Goal: Task Accomplishment & Management: Complete application form

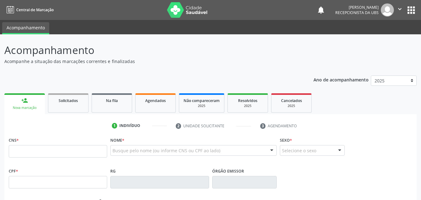
click at [159, 104] on link "Agendados" at bounding box center [155, 102] width 40 height 19
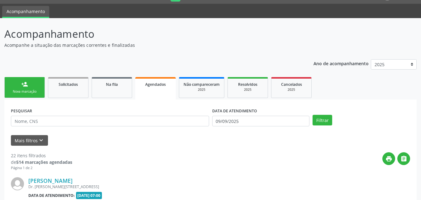
scroll to position [62, 0]
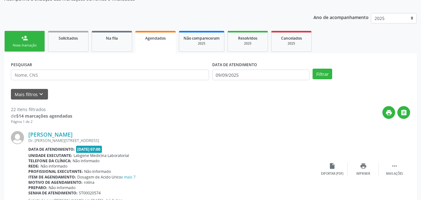
click at [143, 44] on link "Agendados" at bounding box center [155, 42] width 40 height 22
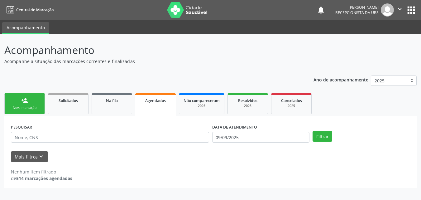
scroll to position [0, 0]
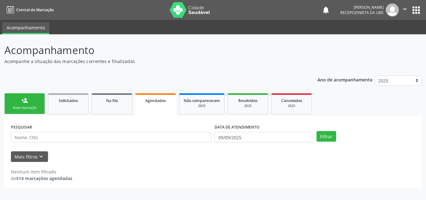
drag, startPoint x: 143, startPoint y: 44, endPoint x: 151, endPoint y: 42, distance: 8.5
click at [151, 42] on p "Acompanhamento" at bounding box center [150, 50] width 292 height 16
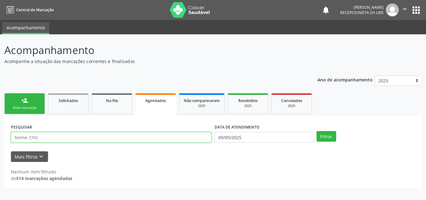
click at [152, 135] on input "text" at bounding box center [111, 137] width 200 height 11
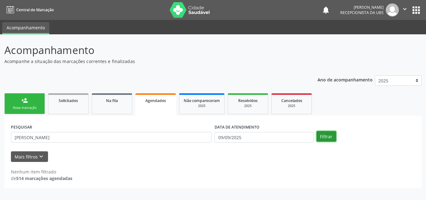
click at [324, 135] on button "Filtrar" at bounding box center [326, 136] width 20 height 11
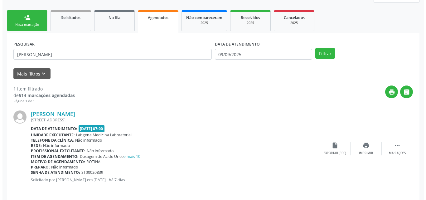
scroll to position [87, 0]
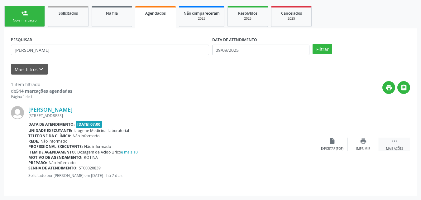
click at [397, 140] on icon "" at bounding box center [394, 140] width 7 height 7
click at [334, 147] on div "Cancelar" at bounding box center [332, 148] width 15 height 4
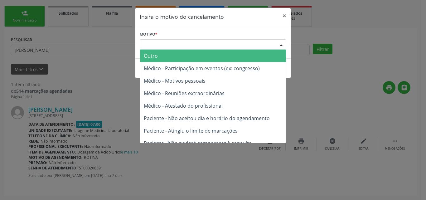
click at [219, 43] on div "Escolha o motivo" at bounding box center [213, 44] width 146 height 11
click at [249, 41] on div "Escolha o motivo" at bounding box center [213, 44] width 146 height 11
click at [240, 47] on div "Escolha o motivo" at bounding box center [213, 44] width 146 height 11
click at [173, 44] on div "Escolha o motivo" at bounding box center [213, 44] width 146 height 11
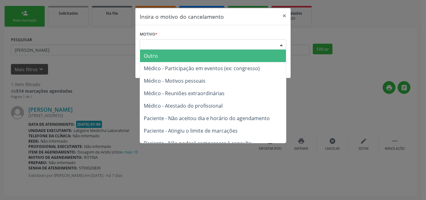
click at [173, 44] on div "Escolha o motivo" at bounding box center [213, 44] width 146 height 11
drag, startPoint x: 173, startPoint y: 44, endPoint x: 156, endPoint y: 40, distance: 17.9
click at [156, 40] on div "Escolha o motivo" at bounding box center [213, 44] width 146 height 11
click at [155, 41] on div "Escolha o motivo" at bounding box center [213, 44] width 146 height 11
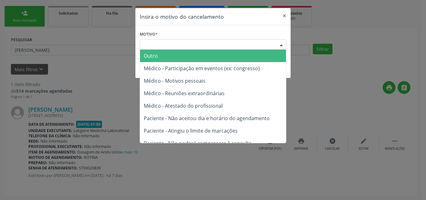
click at [155, 41] on div "Escolha o motivo" at bounding box center [213, 44] width 146 height 11
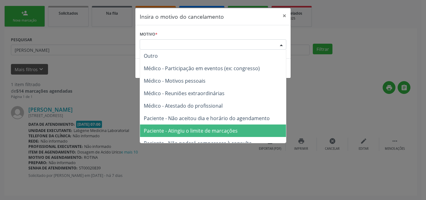
click at [228, 126] on span "Paciente - Atingiu o limite de marcações" at bounding box center [213, 130] width 146 height 12
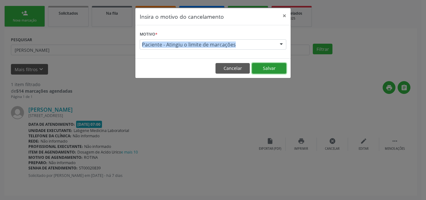
click at [264, 64] on button "Salvar" at bounding box center [269, 68] width 34 height 11
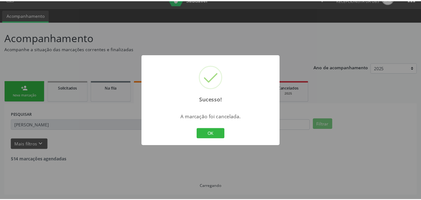
scroll to position [12, 0]
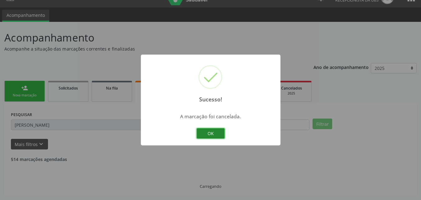
click at [209, 134] on button "OK" at bounding box center [211, 133] width 28 height 11
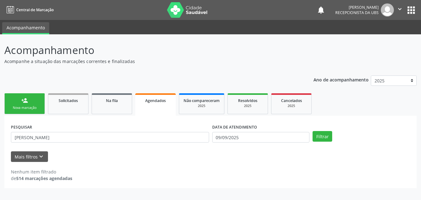
scroll to position [0, 0]
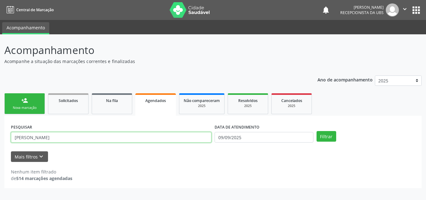
click at [186, 135] on input "jose" at bounding box center [111, 137] width 200 height 11
type input "j"
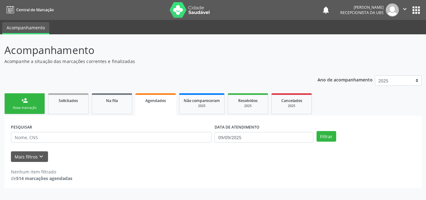
click at [28, 106] on div "Nova marcação" at bounding box center [24, 107] width 31 height 5
drag, startPoint x: 28, startPoint y: 106, endPoint x: 34, endPoint y: 101, distance: 7.3
click at [30, 105] on link "person_add Nova marcação" at bounding box center [24, 103] width 40 height 21
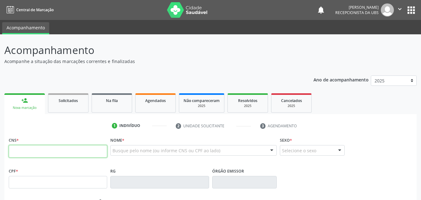
click at [59, 148] on input "text" at bounding box center [58, 151] width 98 height 12
type input "209 1359 8717 0007"
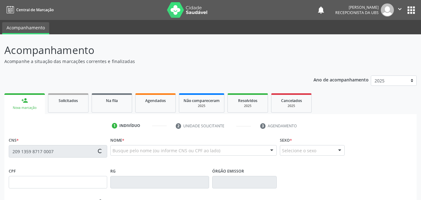
type input "08/03/1970"
type input "Eunice Ernestina de Souza"
type input "(87) 99999-9999"
type input "019.377.654-58"
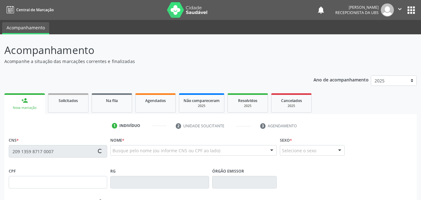
type input "180"
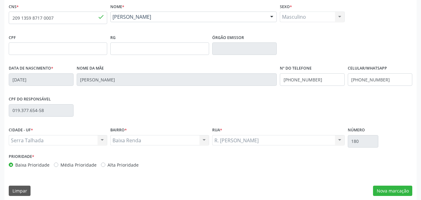
scroll to position [138, 0]
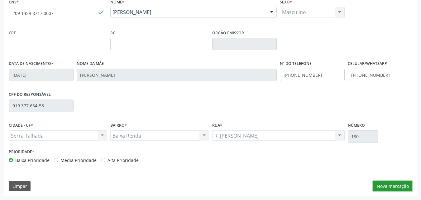
click at [378, 182] on button "Nova marcação" at bounding box center [392, 186] width 39 height 11
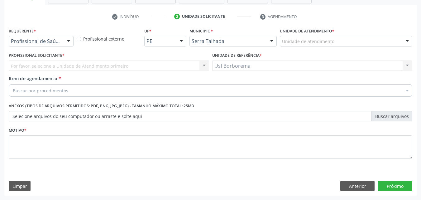
scroll to position [109, 0]
click at [293, 34] on label "Unidade de atendimento *" at bounding box center [307, 31] width 55 height 10
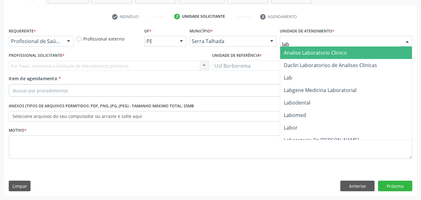
type input "labg"
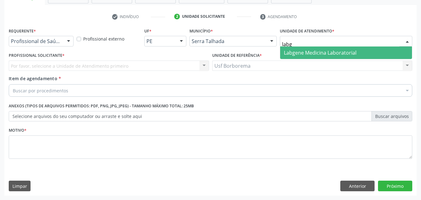
drag, startPoint x: 303, startPoint y: 45, endPoint x: 305, endPoint y: 49, distance: 5.0
click at [305, 46] on div "labg Labgene Medicina Laboratorial Nenhum resultado encontrado para: " labg " N…" at bounding box center [346, 41] width 132 height 11
click at [305, 49] on span "Labgene Medicina Laboratorial" at bounding box center [320, 52] width 73 height 7
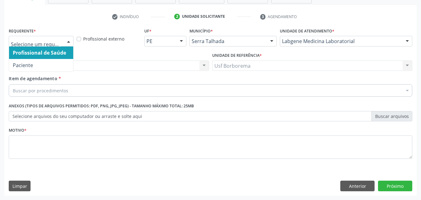
click at [63, 39] on div "Profissional de Saúde Paciente Nenhum resultado encontrado para: " " Não há nen…" at bounding box center [41, 41] width 65 height 11
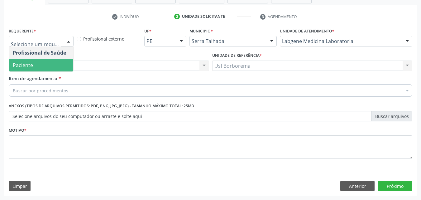
click at [61, 64] on span "Paciente" at bounding box center [41, 65] width 64 height 12
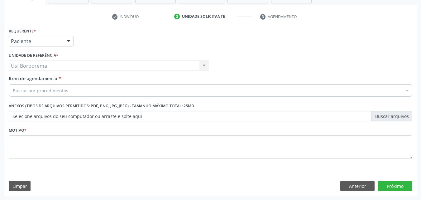
click at [73, 90] on div "Buscar por procedimentos" at bounding box center [210, 90] width 403 height 12
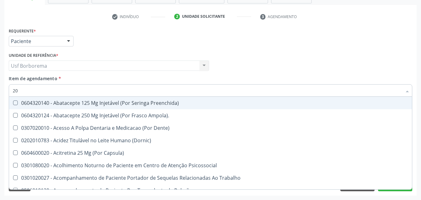
type input "2"
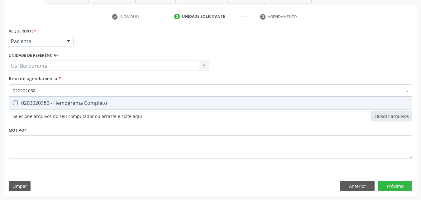
type input "0202020380"
click at [85, 103] on div "0202020380 - Hemograma Completo" at bounding box center [210, 102] width 395 height 5
checkbox Completo "true"
click at [78, 89] on input "0202020380" at bounding box center [207, 90] width 389 height 12
type input "02020203"
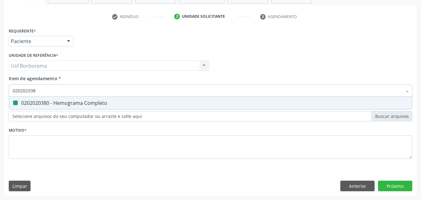
checkbox Completo "false"
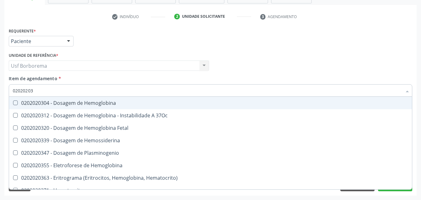
type input "0202020"
checkbox Completo "false"
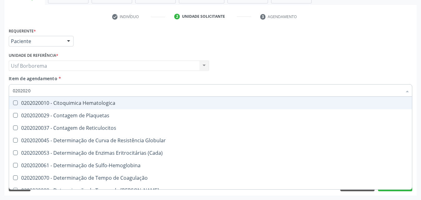
type input "020202"
checkbox Completo "false"
checkbox Leucograma "true"
type input "02020"
checkbox Completo "false"
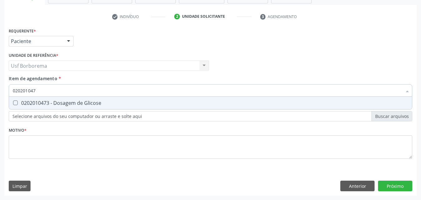
type input "0202010473"
click at [78, 101] on div "0202010473 - Dosagem de Glicose" at bounding box center [210, 102] width 395 height 5
checkbox Glicose "true"
click at [79, 88] on input "0202010473" at bounding box center [207, 90] width 389 height 12
type input "02020104"
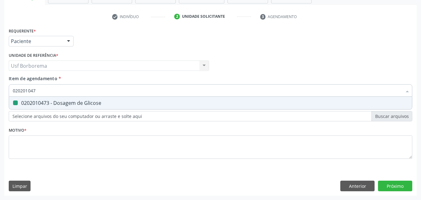
checkbox Glicose "false"
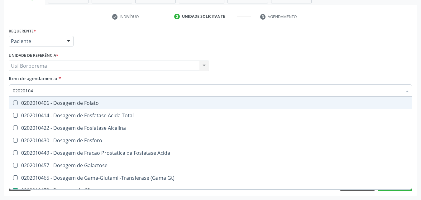
type input "0202010"
checkbox Glicose "false"
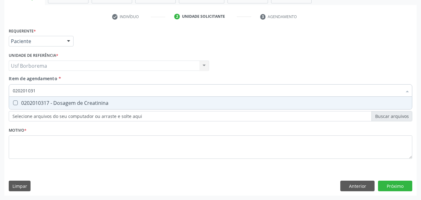
type input "0202010317"
click at [89, 100] on div "0202010317 - Dosagem de Creatinina" at bounding box center [210, 102] width 395 height 5
checkbox Creatinina "true"
click at [85, 91] on input "0202010317" at bounding box center [207, 90] width 389 height 12
type input "02020103"
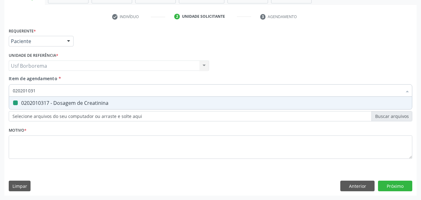
checkbox Creatinina "false"
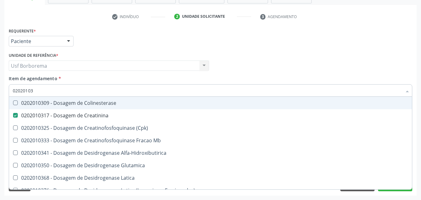
type input "0202010"
checkbox Creatinina "false"
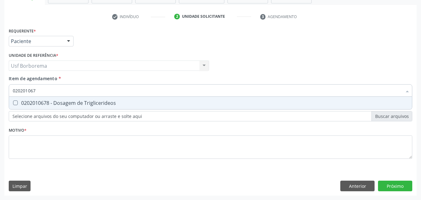
type input "0202010678"
click at [90, 98] on span "0202010678 - Dosagem de Triglicerideos" at bounding box center [210, 103] width 403 height 12
checkbox Triglicerideos "true"
click at [89, 93] on input "0202010678" at bounding box center [207, 90] width 389 height 12
type input "02020106"
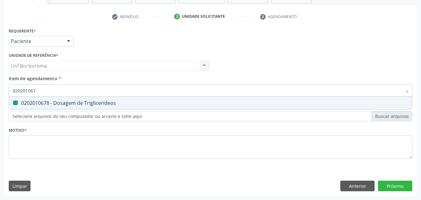
checkbox Triglicerideos "false"
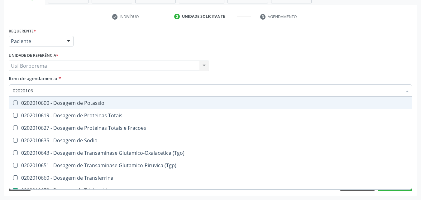
type input "0202010"
checkbox Triglicerideos "false"
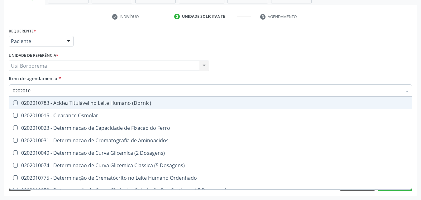
type input "02020104"
checkbox Dosagens\) "true"
type input "020201047"
checkbox \(Dornic\) "true"
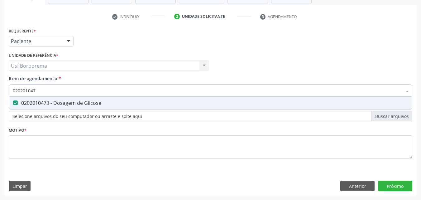
type input "02020104"
checkbox Glicose "false"
type input "0202010279"
click at [79, 105] on div "0202010279 - Dosagem de Colesterol Hdl" at bounding box center [210, 102] width 395 height 5
checkbox Hdl "true"
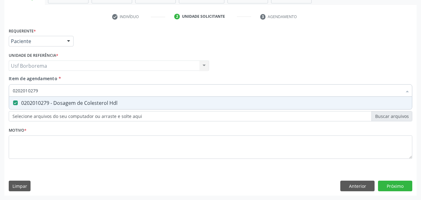
click at [65, 92] on input "0202010279" at bounding box center [207, 90] width 389 height 12
type input "02020102"
checkbox Hdl "false"
type input "0202010287"
click at [76, 100] on span "0202010287 - Dosagem de Colesterol Ldl" at bounding box center [210, 103] width 403 height 12
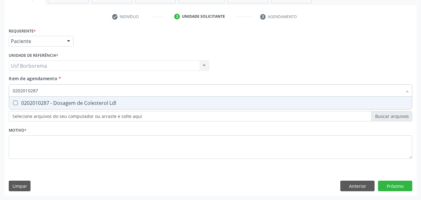
checkbox Ldl "true"
click at [73, 91] on input "0202010287" at bounding box center [207, 90] width 389 height 12
type input "02020102"
checkbox Ldl "false"
type input "0202010295"
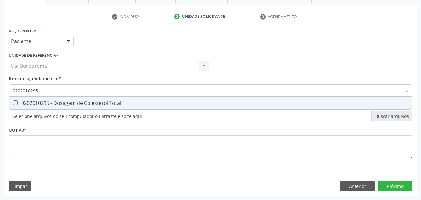
click at [83, 100] on div "0202010295 - Dosagem de Colesterol Total" at bounding box center [210, 102] width 395 height 5
checkbox Total "true"
click at [84, 94] on input "0202010295" at bounding box center [207, 90] width 389 height 12
type input "02020102"
checkbox Total "false"
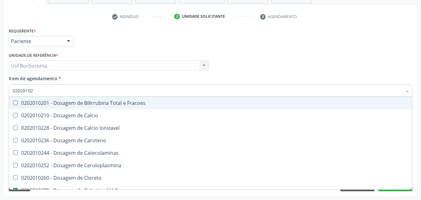
type input "0202010"
checkbox Hdl "false"
checkbox Ldl "false"
checkbox Total "false"
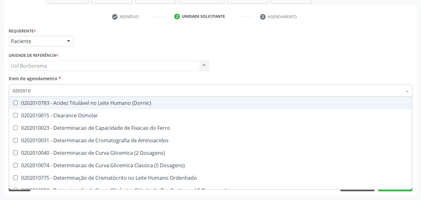
type input "020201"
checkbox Hdl "false"
checkbox Ldl "false"
checkbox Total "false"
checkbox Creatinina "false"
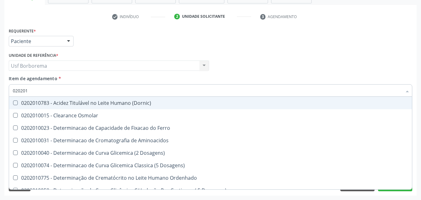
checkbox Latica "true"
checkbox Fracionadas\) "true"
checkbox Ferritina "true"
checkbox Folato "true"
checkbox Glicose "false"
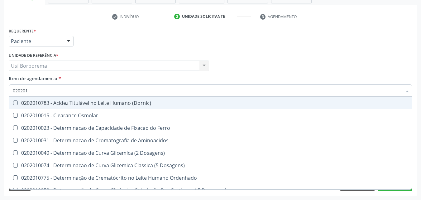
checkbox Nt-Probnp\) "true"
checkbox Triglicerideos "false"
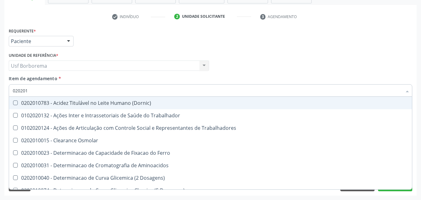
type input "0202010"
checkbox Circulante "true"
checkbox III "true"
checkbox Fracoes "true"
checkbox Ionizavel "true"
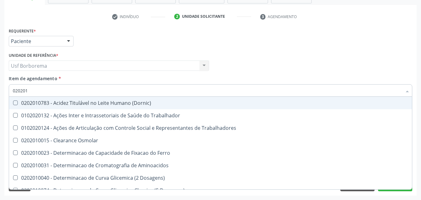
checkbox Hdl "false"
checkbox Ldl "false"
checkbox Total "false"
checkbox Creatinina "false"
checkbox II "true"
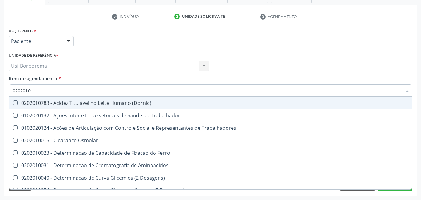
checkbox Glicose "false"
checkbox Muco-Proteinas "true"
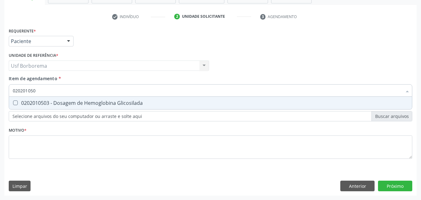
type input "0202010503"
click at [90, 100] on div "0202010503 - Dosagem de Hemoglobina Glicosilada" at bounding box center [210, 102] width 395 height 5
checkbox Glicosilada "true"
click at [84, 95] on input "0202010503" at bounding box center [207, 90] width 389 height 12
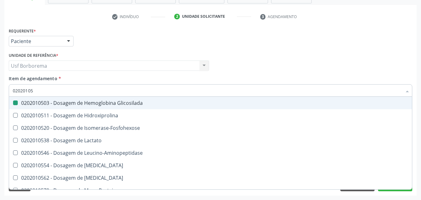
type input "0202010"
checkbox Glicosilada "false"
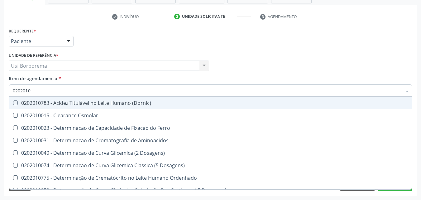
type input "020201"
checkbox Hdl "false"
checkbox Ldl "false"
checkbox Total "false"
checkbox Creatinina "false"
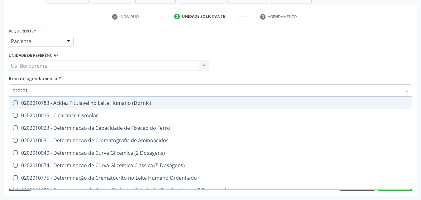
checkbox Latica "true"
checkbox Fracionadas\) "true"
checkbox Ferritina "true"
checkbox Folato "true"
checkbox Glicose "false"
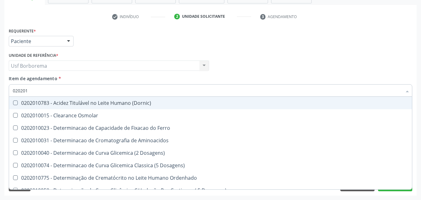
checkbox Glicosilada "false"
checkbox Nt-Probnp\) "true"
checkbox Potassio "true"
checkbox Triglicerideos "false"
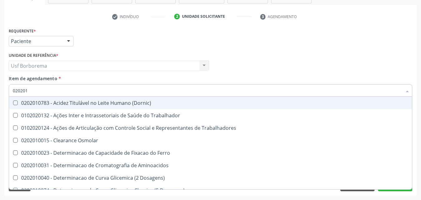
type input "02020"
checkbox Hdl "false"
checkbox Ldl "false"
checkbox Total "false"
checkbox Creatinina "false"
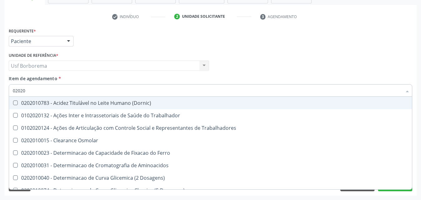
checkbox Glicose "false"
checkbox Glicosilada "false"
checkbox Triglicerideos "false"
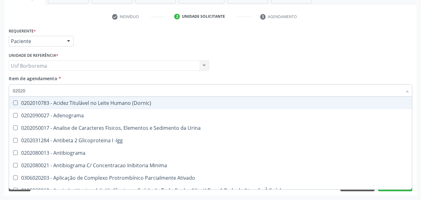
type input "020202"
checkbox Molecular "true"
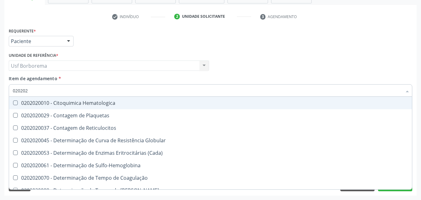
type input "0202020"
checkbox Hematocrito "true"
checkbox Completo "false"
type input "02020203"
checkbox -Duke "true"
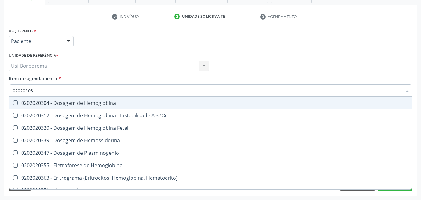
type input "0202020"
checkbox Completo "false"
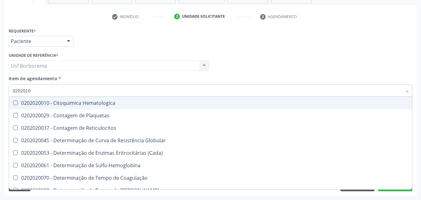
type input "020202"
checkbox Completo "false"
checkbox Leucograma "true"
type input "02020"
checkbox Completo "false"
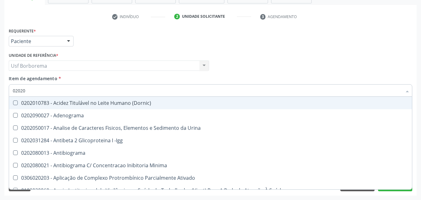
type input "020201"
checkbox \(Pos-Pasteurização\) "true"
checkbox Molecular "true"
checkbox Parceria\) "true"
checkbox Gestante "true"
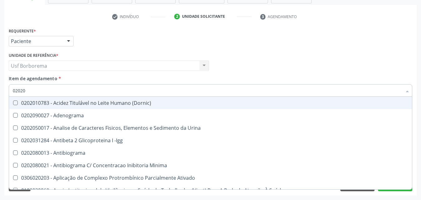
checkbox T3 "true"
checkbox Coagulação "true"
checkbox Acetona "true"
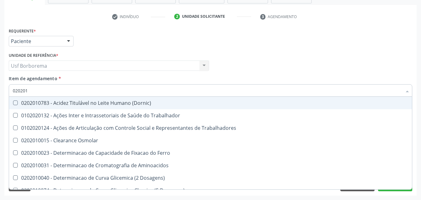
type input "02020"
checkbox Hdl "false"
checkbox Ldl "false"
checkbox Total "false"
checkbox Creatinina "false"
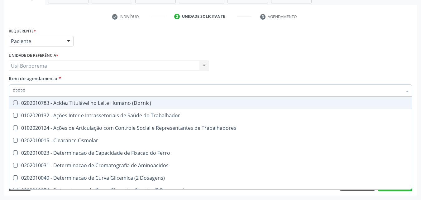
checkbox Glicose "false"
checkbox Glicosilada "false"
checkbox Triglicerideos "false"
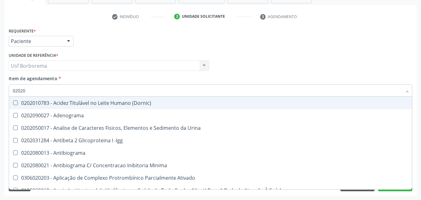
type input "020203"
checkbox Aminoacidos "true"
checkbox Hdl "false"
checkbox Ldl "false"
checkbox Total "false"
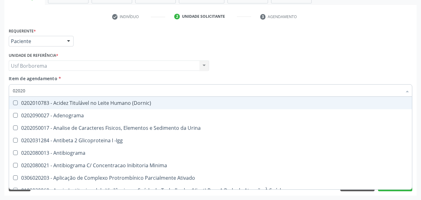
checkbox Creatinina "false"
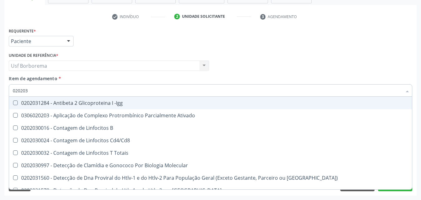
type input "0202030"
checkbox Completo "false"
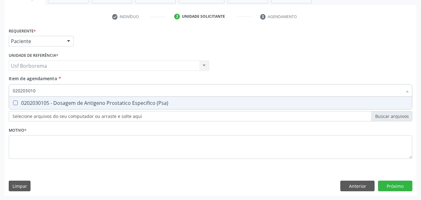
type input "0202030105"
click at [82, 100] on div "0202030105 - Dosagem de Antigeno Prostatico Especifico (Psa)" at bounding box center [210, 102] width 395 height 5
checkbox \(Psa\) "true"
click at [78, 90] on input "0202030105" at bounding box center [207, 90] width 389 height 12
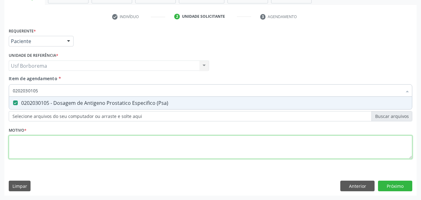
click at [72, 143] on div "Requerente * Paciente Profissional de Saúde Paciente Nenhum resultado encontrad…" at bounding box center [210, 96] width 403 height 141
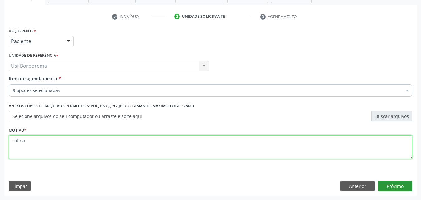
type textarea "rotina"
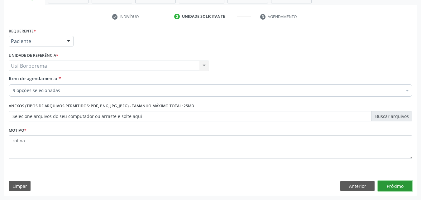
click at [387, 186] on button "Próximo" at bounding box center [395, 185] width 34 height 11
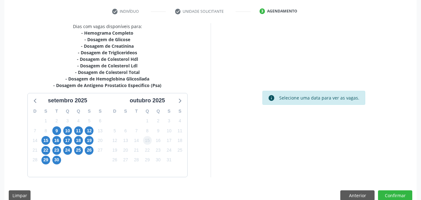
scroll to position [124, 0]
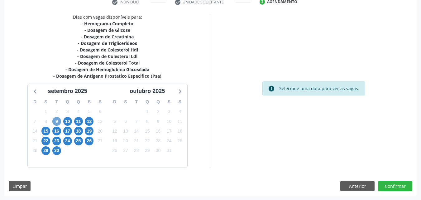
click at [61, 120] on span "9" at bounding box center [56, 121] width 9 height 9
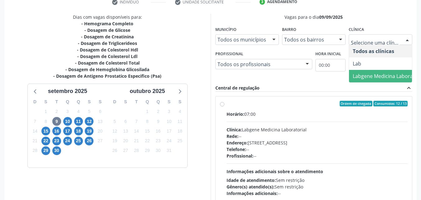
click at [373, 75] on span "Labgene Medicina Laboratorial" at bounding box center [389, 76] width 73 height 7
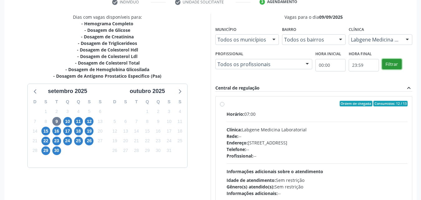
click at [386, 64] on button "Filtrar" at bounding box center [392, 64] width 20 height 11
click at [226, 103] on label "Ordem de chegada Consumidos: 12 / 13 Horário: 07:00 Clínica: Labgene Medicina L…" at bounding box center [316, 149] width 181 height 96
click at [224, 103] on input "Ordem de chegada Consumidos: 12 / 13 Horário: 07:00 Clínica: Labgene Medicina L…" at bounding box center [222, 104] width 4 height 6
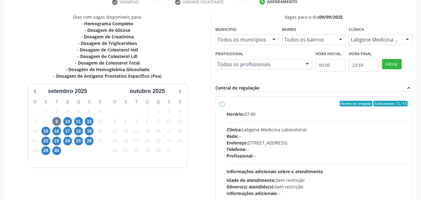
radio input "true"
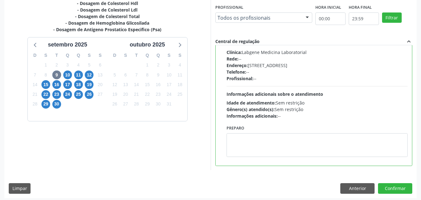
scroll to position [173, 0]
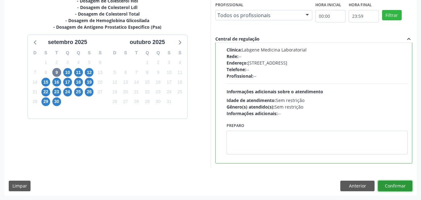
click at [385, 185] on button "Confirmar" at bounding box center [395, 185] width 34 height 11
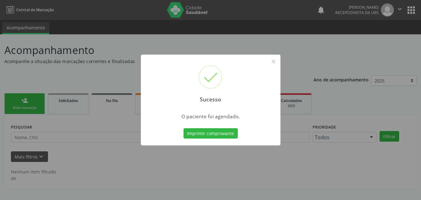
scroll to position [0, 0]
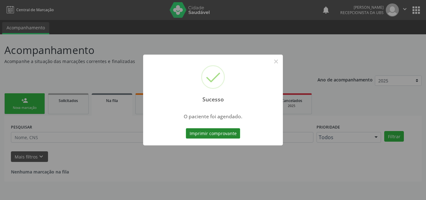
click at [235, 133] on button "Imprimir comprovante" at bounding box center [213, 133] width 54 height 11
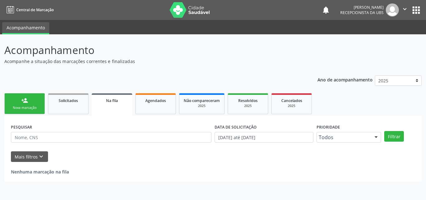
click at [28, 106] on div "Nova marcação" at bounding box center [24, 107] width 31 height 5
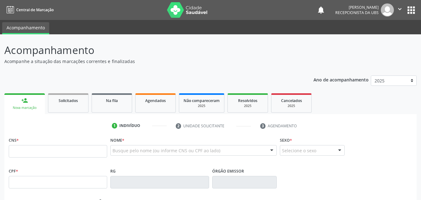
click at [28, 106] on div "Nova marcação" at bounding box center [25, 107] width 32 height 5
click at [76, 150] on input "text" at bounding box center [58, 151] width 98 height 12
click at [79, 153] on input "text" at bounding box center [58, 151] width 98 height 12
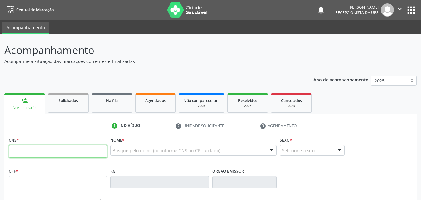
click at [79, 153] on input "text" at bounding box center [58, 151] width 98 height 12
click at [91, 150] on input "text" at bounding box center [58, 151] width 98 height 12
click at [160, 108] on link "Agendados" at bounding box center [155, 102] width 40 height 19
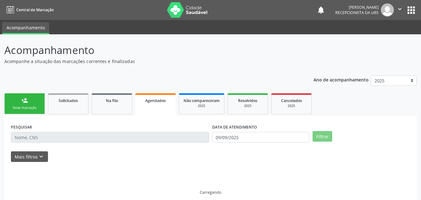
click at [156, 98] on span "Agendados" at bounding box center [155, 100] width 21 height 5
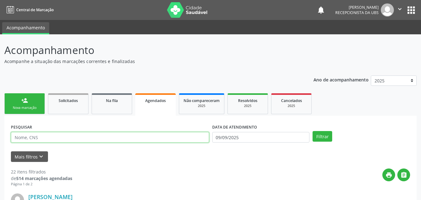
click at [132, 140] on input "text" at bounding box center [110, 137] width 198 height 11
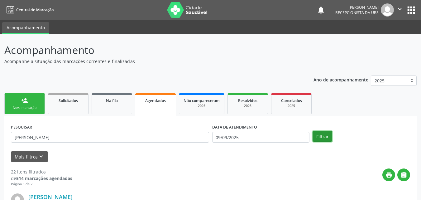
click at [320, 135] on button "Filtrar" at bounding box center [322, 136] width 20 height 11
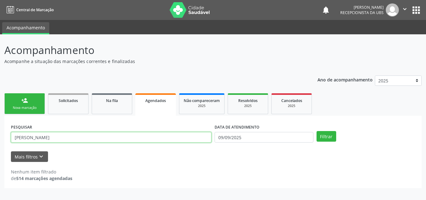
click at [198, 140] on input "[PERSON_NAME]" at bounding box center [111, 137] width 200 height 11
type input "paulo"
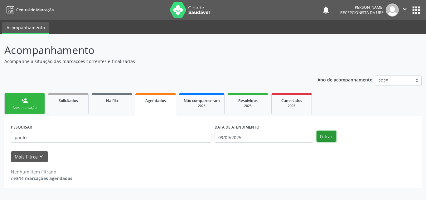
click at [329, 135] on button "Filtrar" at bounding box center [326, 136] width 20 height 11
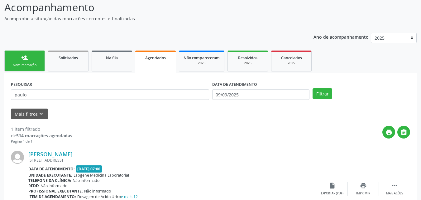
scroll to position [87, 0]
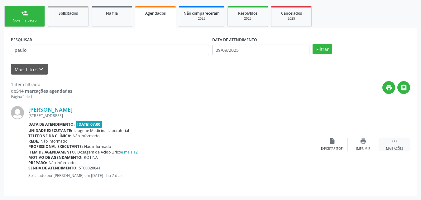
click at [394, 139] on icon "" at bounding box center [394, 140] width 7 height 7
click at [363, 144] on icon "edit" at bounding box center [363, 140] width 7 height 7
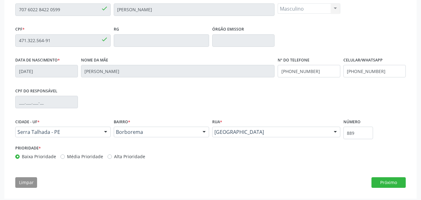
scroll to position [146, 0]
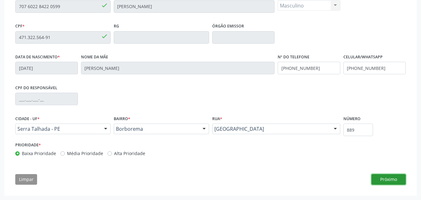
click at [383, 175] on button "Próximo" at bounding box center [388, 179] width 34 height 11
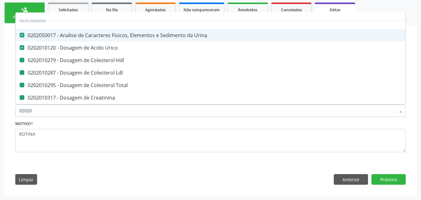
type input "020203"
checkbox Hdl "false"
checkbox Ldl "false"
checkbox Total "false"
checkbox Creatinina "false"
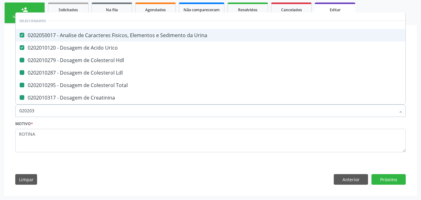
checkbox Glicose "false"
checkbox Glicosilada "false"
checkbox \(Tgo\) "false"
checkbox \(Tgp\) "false"
checkbox Triglicerideos "false"
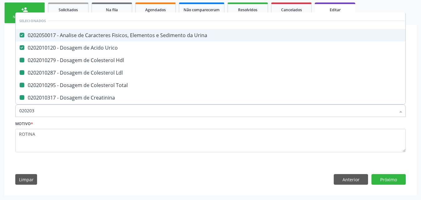
checkbox Ureia "false"
checkbox Completo "false"
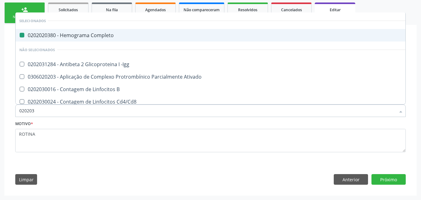
type input "0202030"
checkbox Completo "false"
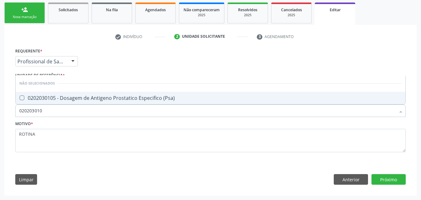
type input "0202030105"
click at [141, 99] on div "0202030105 - Dosagem de Antigeno Prostatico Especifico (Psa)" at bounding box center [210, 97] width 382 height 5
checkbox \(Psa\) "true"
click at [385, 177] on button "Próximo" at bounding box center [388, 179] width 34 height 11
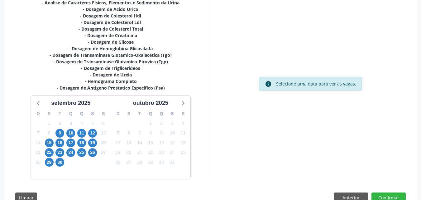
scroll to position [153, 0]
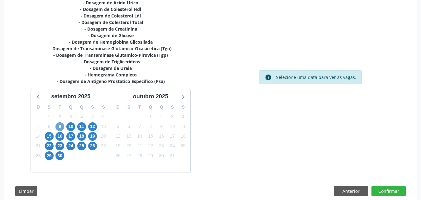
click at [59, 126] on span "9" at bounding box center [59, 126] width 9 height 9
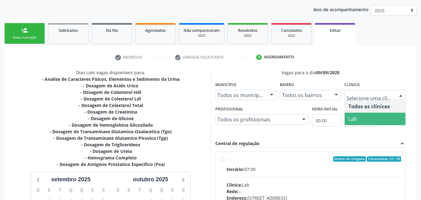
scroll to position [59, 0]
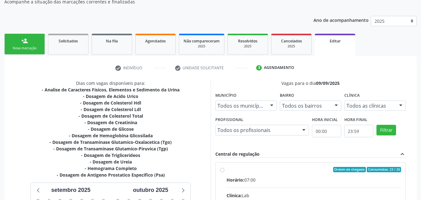
click at [32, 42] on link "person_add Nova marcação" at bounding box center [24, 44] width 40 height 21
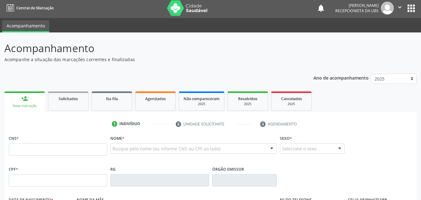
scroll to position [0, 0]
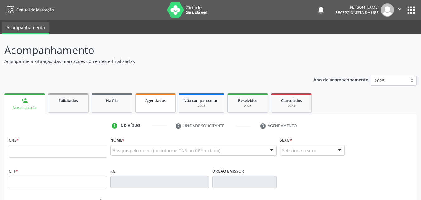
click at [160, 104] on link "Agendados" at bounding box center [155, 102] width 40 height 19
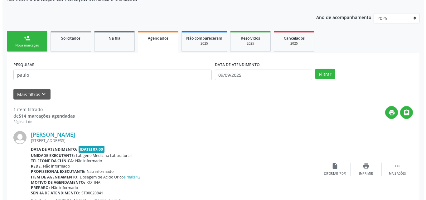
scroll to position [87, 0]
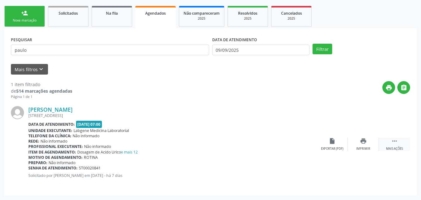
click at [396, 142] on icon "" at bounding box center [394, 140] width 7 height 7
click at [330, 146] on div "Cancelar" at bounding box center [332, 148] width 15 height 4
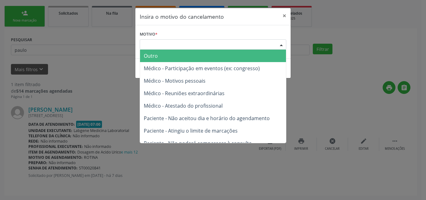
click at [240, 40] on div "Escolha o motivo" at bounding box center [213, 44] width 146 height 11
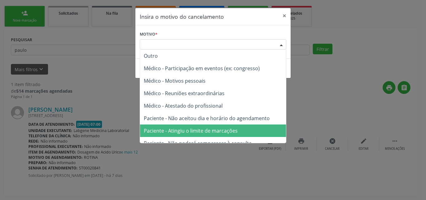
click at [265, 128] on span "Paciente - Atingiu o limite de marcações" at bounding box center [213, 130] width 146 height 12
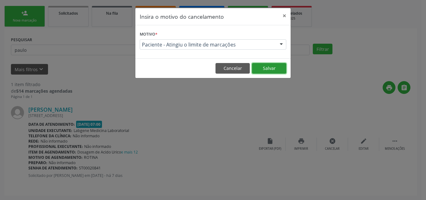
click at [275, 67] on button "Salvar" at bounding box center [269, 68] width 34 height 11
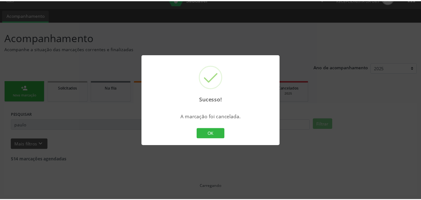
scroll to position [12, 0]
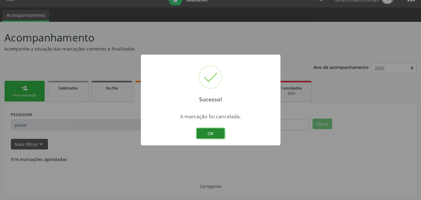
click at [209, 136] on button "OK" at bounding box center [211, 133] width 28 height 11
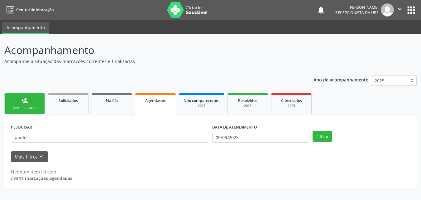
scroll to position [0, 0]
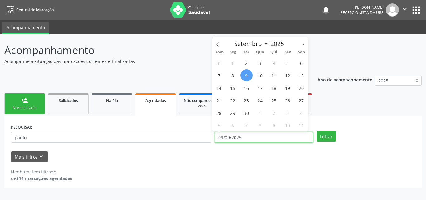
click at [253, 133] on input "09/09/2025" at bounding box center [263, 137] width 99 height 11
click at [335, 136] on div "Filtrar" at bounding box center [366, 136] width 102 height 11
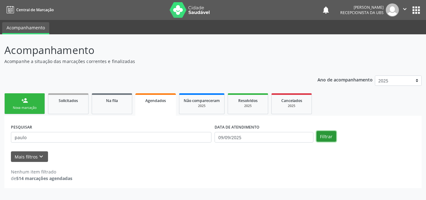
click at [331, 137] on button "Filtrar" at bounding box center [326, 136] width 20 height 11
click at [324, 136] on button "Filtrar" at bounding box center [326, 136] width 20 height 11
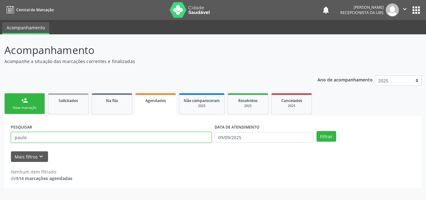
click at [184, 137] on input "paulo" at bounding box center [111, 137] width 200 height 11
type input "p"
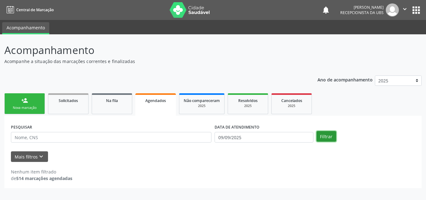
click at [319, 132] on button "Filtrar" at bounding box center [326, 136] width 20 height 11
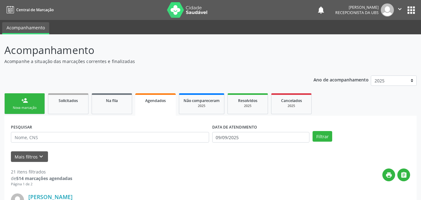
click at [29, 108] on div "Nova marcação" at bounding box center [24, 107] width 31 height 5
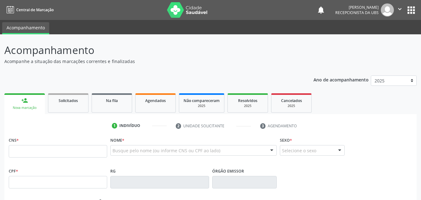
click at [29, 108] on div "Nova marcação" at bounding box center [25, 107] width 32 height 5
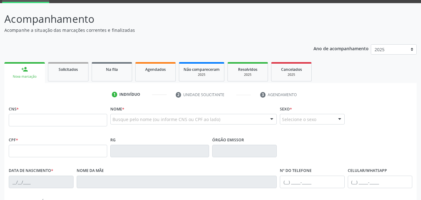
scroll to position [62, 0]
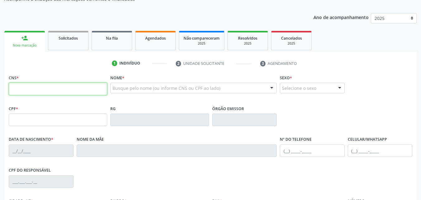
click at [31, 90] on input "text" at bounding box center [58, 89] width 98 height 12
click at [67, 90] on input "707" at bounding box center [58, 89] width 98 height 12
type input "707 6022 8422 0599"
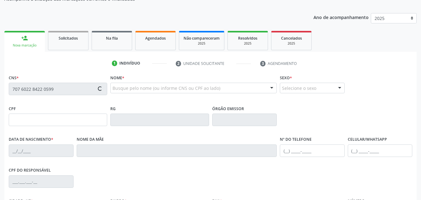
type input "471.322.564-91"
type input "[DATE]"
type input "[PERSON_NAME]"
type input "[PHONE_NUMBER]"
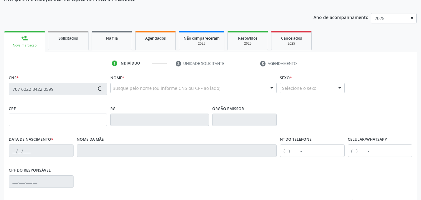
type input "889"
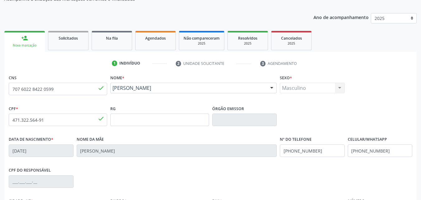
scroll to position [138, 0]
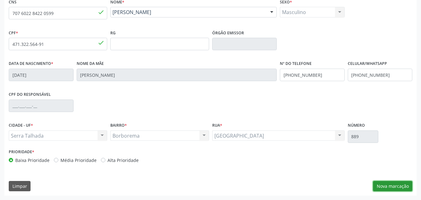
click at [397, 186] on button "Nova marcação" at bounding box center [392, 186] width 39 height 11
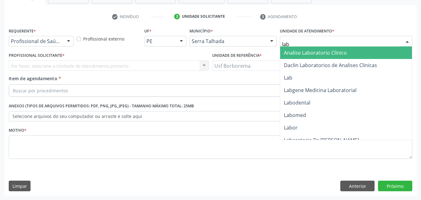
type input "labg"
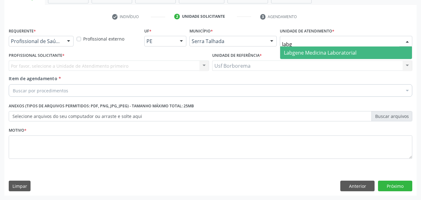
drag, startPoint x: 329, startPoint y: 47, endPoint x: 331, endPoint y: 51, distance: 3.9
click at [331, 48] on span "Labgene Medicina Laboratorial" at bounding box center [346, 52] width 132 height 12
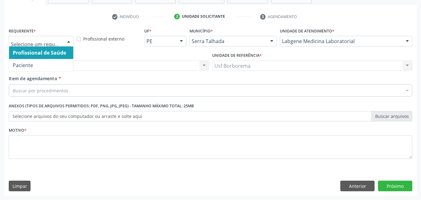
click at [39, 45] on div at bounding box center [41, 41] width 65 height 11
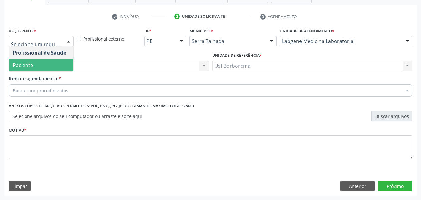
click at [36, 61] on span "Paciente" at bounding box center [41, 65] width 64 height 12
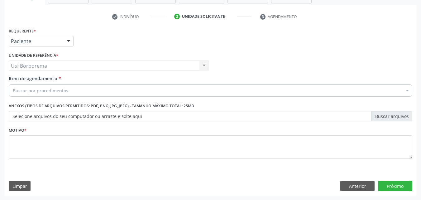
click at [49, 87] on div "Buscar por procedimentos" at bounding box center [210, 90] width 403 height 12
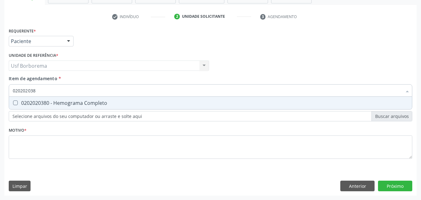
type input "0202020380"
click at [56, 103] on div "0202020380 - Hemograma Completo" at bounding box center [210, 102] width 395 height 5
checkbox Completo "true"
click at [53, 91] on input "0202020380" at bounding box center [207, 90] width 389 height 12
type input "02020203"
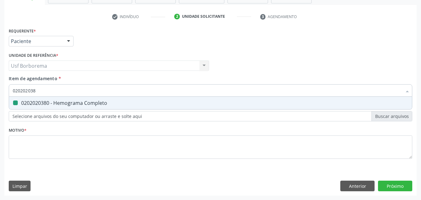
checkbox Completo "false"
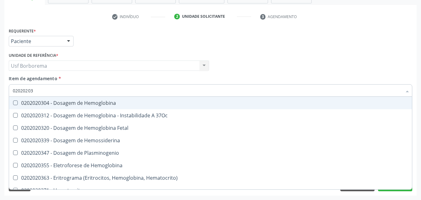
type input "0202020"
checkbox Completo "false"
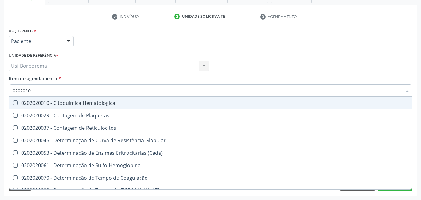
type input "020202"
checkbox Completo "false"
checkbox Leucograma "true"
type input "02020"
checkbox Completo "false"
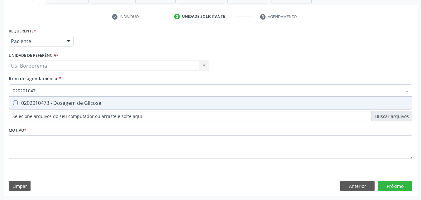
type input "0202010473"
click at [55, 104] on div "0202010473 - Dosagem de Glicose" at bounding box center [210, 102] width 395 height 5
checkbox Glicose "true"
click at [56, 93] on input "0202010473" at bounding box center [207, 90] width 389 height 12
type input "02020104"
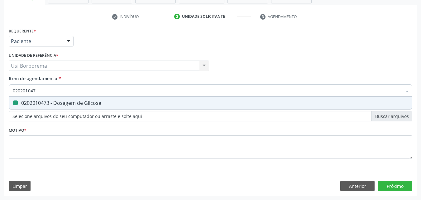
checkbox Glicose "false"
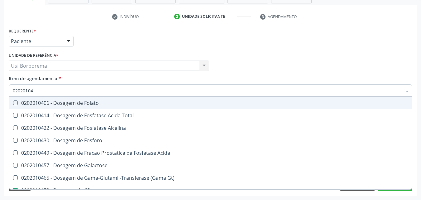
type input "0202010"
checkbox Glicose "false"
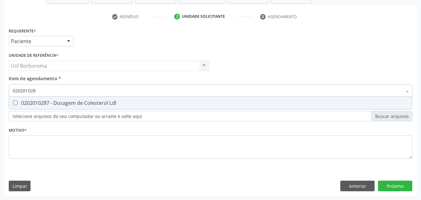
type input "0202010287"
click at [59, 102] on div "0202010287 - Dosagem de Colesterol Ldl" at bounding box center [210, 102] width 395 height 5
checkbox Ldl "true"
click at [53, 88] on input "0202010287" at bounding box center [207, 90] width 389 height 12
type input "02020102"
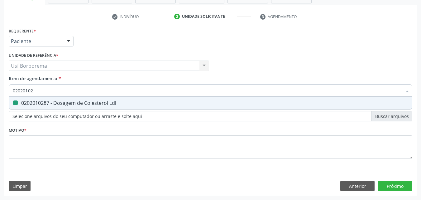
checkbox Ldl "false"
type input "0202010279"
click at [53, 107] on span "0202010279 - Dosagem de Colesterol Hdl" at bounding box center [210, 103] width 403 height 12
checkbox Hdl "true"
click at [47, 92] on input "0202010279" at bounding box center [207, 90] width 389 height 12
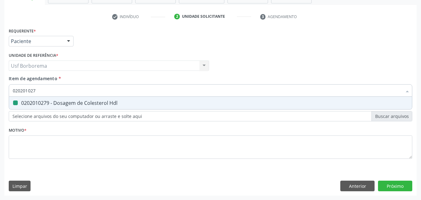
type input "02020102"
checkbox Hdl "false"
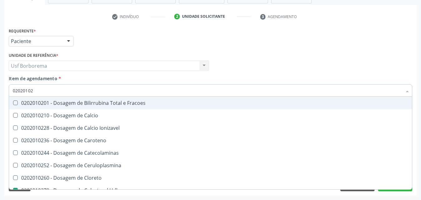
type input "020201029"
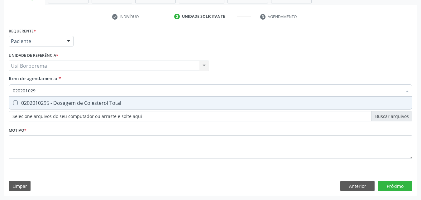
click at [46, 105] on div "0202010295 - Dosagem de Colesterol Total" at bounding box center [210, 102] width 395 height 5
checkbox Total "true"
click at [44, 89] on input "020201029" at bounding box center [207, 90] width 389 height 12
type input "02020102"
checkbox Total "false"
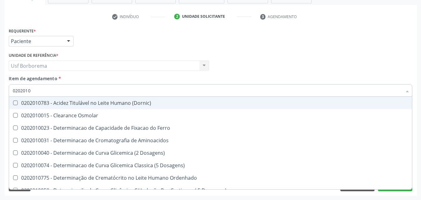
type input "020201"
checkbox Hdl "false"
checkbox Ldl "false"
checkbox Total "false"
checkbox Latica "true"
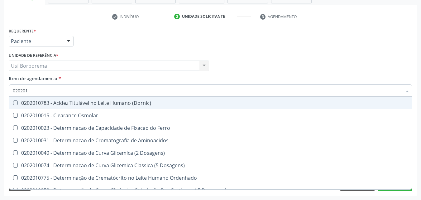
checkbox Fracionadas\) "true"
checkbox Ferritina "true"
checkbox Glicose "false"
checkbox Nt-Probnp\) "true"
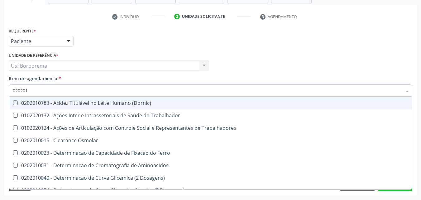
type input "02020"
checkbox Hdl "false"
checkbox Ldl "false"
checkbox Total "false"
checkbox Glicose "false"
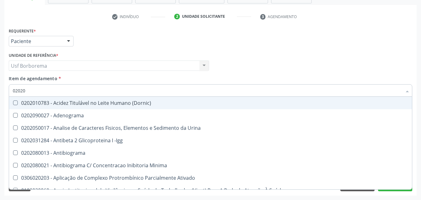
type input "020203"
checkbox Aminoacidos "true"
checkbox Hdl "false"
checkbox Ldl "false"
checkbox Total "false"
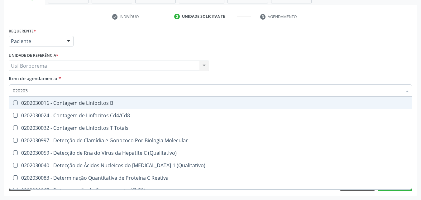
type input "0202030"
checkbox Antiglomerulo "false"
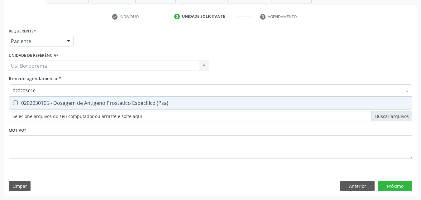
type input "0202030105"
click at [43, 102] on div "0202030105 - Dosagem de Antigeno Prostatico Especifico (Psa)" at bounding box center [210, 102] width 395 height 5
checkbox \(Psa\) "true"
click at [42, 88] on input "0202030105" at bounding box center [207, 90] width 389 height 12
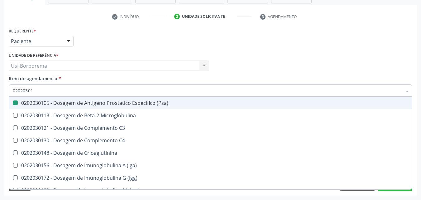
type input "0202030"
checkbox \(Psa\) "false"
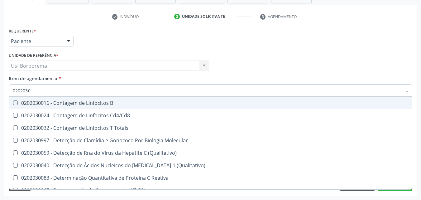
type input "020203"
checkbox \(Psa\) "false"
checkbox Proteinas "true"
checkbox Antiglomerulo "true"
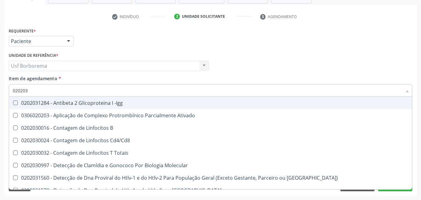
type input "02020"
checkbox \(Psa\) "false"
checkbox Completo "false"
checkbox Simples "true"
checkbox Alergeno-Especifica "true"
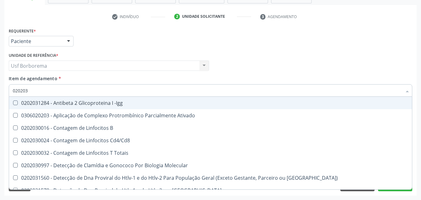
checkbox Imunofluorescencia\) "true"
checkbox Bacterianas "true"
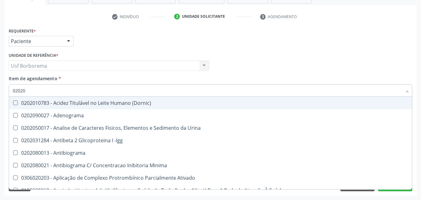
type input "020201"
checkbox \(Pos-Pasteurização\) "true"
checkbox Molecular "true"
checkbox Parceria\) "true"
checkbox T3 "true"
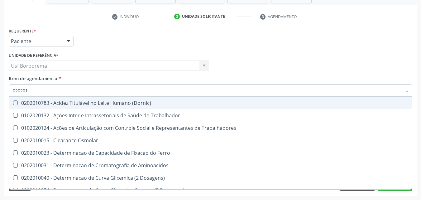
type input "0202010"
checkbox Circulante "true"
checkbox III "true"
checkbox Fracoes "true"
checkbox Hdl "false"
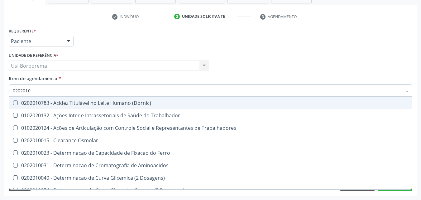
checkbox Ldl "false"
checkbox Total "false"
checkbox II "true"
checkbox Glicose "false"
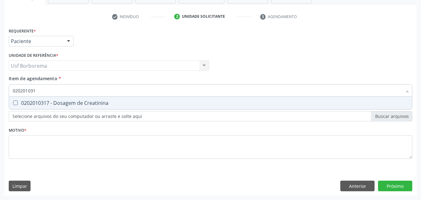
type input "0202010317"
click at [31, 101] on div "0202010317 - Dosagem de Creatinina" at bounding box center [210, 102] width 395 height 5
checkbox Creatinina "true"
click at [44, 93] on input "0202010317" at bounding box center [207, 90] width 389 height 12
type input "02020103"
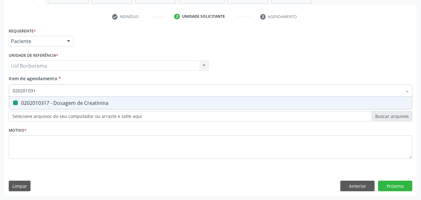
checkbox Creatinina "false"
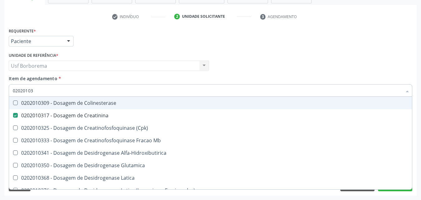
type input "0202010"
checkbox Creatinina "false"
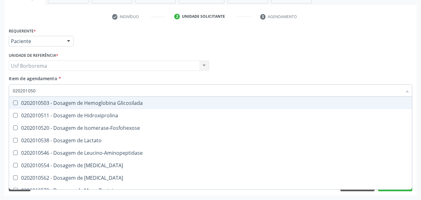
type input "0202010503"
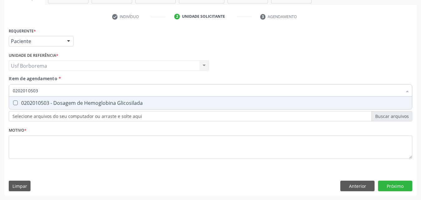
click at [53, 103] on div "0202010503 - Dosagem de Hemoglobina Glicosilada" at bounding box center [210, 102] width 395 height 5
checkbox Glicosilada "true"
click at [54, 89] on input "0202010503" at bounding box center [207, 90] width 389 height 12
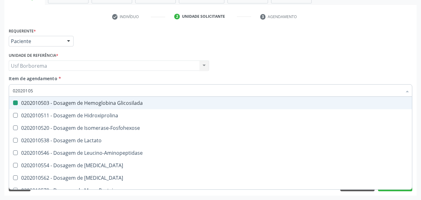
type input "0202010"
checkbox Glicosilada "false"
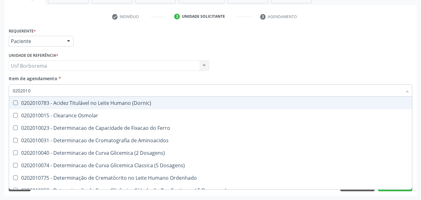
type input "02020102"
checkbox Dosagens\) "true"
checkbox Osmolaridade "true"
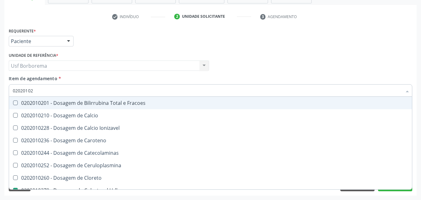
type input "020201027"
checkbox Fracoes "true"
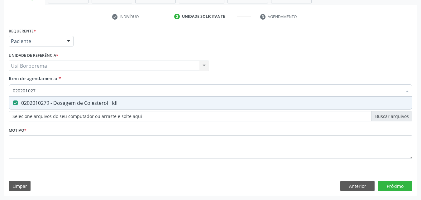
type input "02020102"
checkbox Hdl "false"
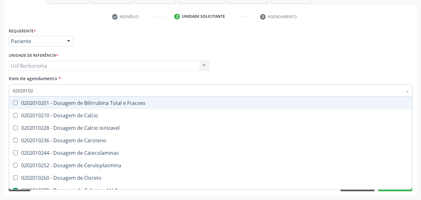
type input "020201028"
checkbox Fracoes "true"
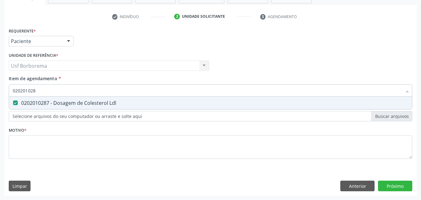
type input "02020102"
checkbox Ldl "false"
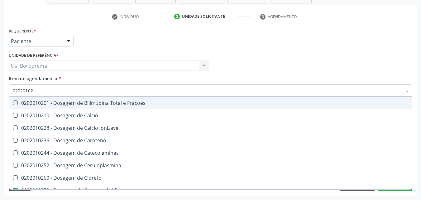
type input "0202010"
checkbox Hdl "false"
checkbox Ldl "false"
checkbox Total "false"
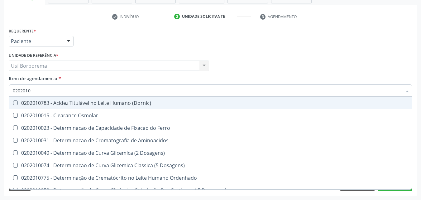
click at [62, 77] on div "Item de agendamento * 0202010 Desfazer seleção 0202010783 - Acidez Titulável no…" at bounding box center [210, 85] width 403 height 20
checkbox Osmolar "true"
checkbox Ferro "true"
checkbox Aminoacidos "true"
checkbox Dosagens\) "true"
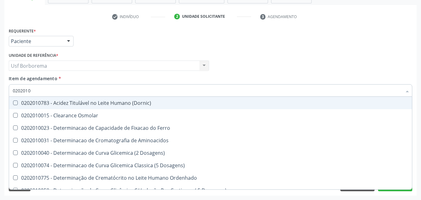
checkbox Dosagens\) "true"
checkbox Ordenhado "true"
checkbox Dosagens\) "true"
checkbox Hdl "false"
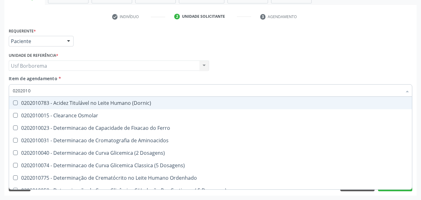
checkbox Ldl "false"
checkbox Total "false"
checkbox Creatinina "false"
checkbox Glicose "false"
checkbox Glicosilada "false"
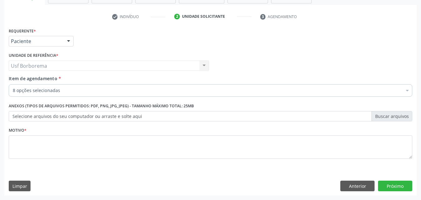
click at [66, 77] on div "Item de agendamento * 8 opções selecionadas Desfazer seleção Selecionados 02020…" at bounding box center [210, 85] width 403 height 20
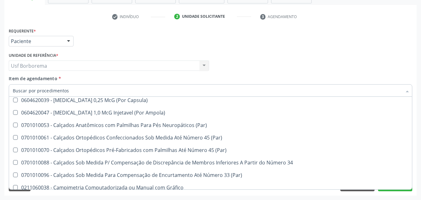
scroll to position [8722, 0]
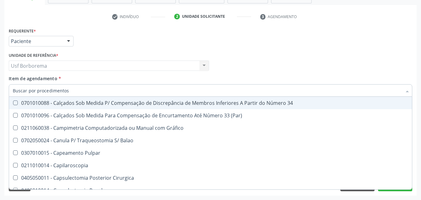
click at [51, 88] on input "Item de agendamento *" at bounding box center [207, 90] width 389 height 12
type input "0205020062"
checkbox Completo "false"
checkbox Glicose "false"
checkbox Ldl "false"
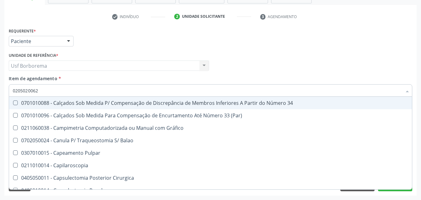
checkbox Hdl "false"
checkbox Total "false"
checkbox \(Psa\) "false"
checkbox Creatinina "false"
checkbox Glicosilada "false"
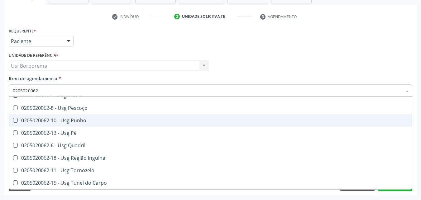
scroll to position [161, 0]
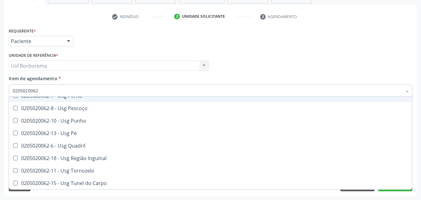
click at [72, 93] on input "0205020062" at bounding box center [207, 90] width 389 height 12
click at [72, 90] on input "0205020062" at bounding box center [207, 90] width 389 height 12
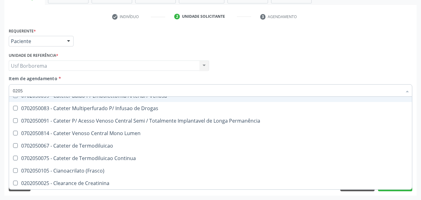
type input "020"
checkbox Ortopédica "true"
checkbox Ml\) "true"
checkbox Urina "true"
checkbox Não\) "true"
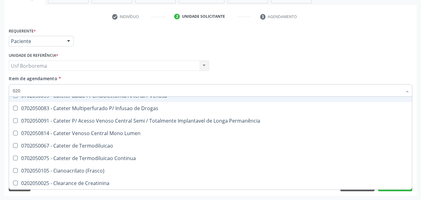
checkbox Motoras "true"
checkbox Sistemicas "true"
checkbox Esqueléticas "true"
checkbox Assistida "true"
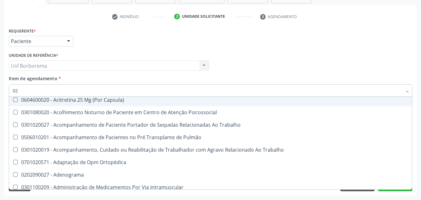
type input "0"
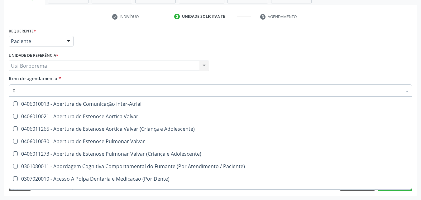
scroll to position [165, 0]
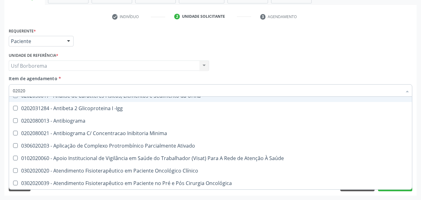
type input "020202"
checkbox Ldl "false"
checkbox Hdl "false"
checkbox Total "false"
checkbox \(Psa\) "false"
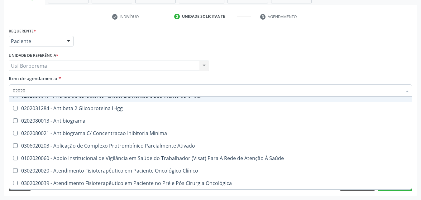
checkbox Creatinina "false"
checkbox Glicosilada "false"
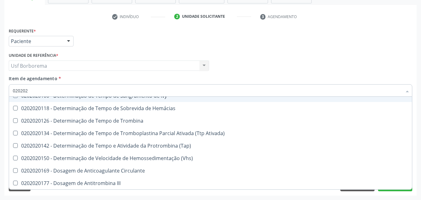
type input "02020"
checkbox Hematologica "true"
checkbox Plaquetas "true"
checkbox Reticulocitos "true"
checkbox Globular "true"
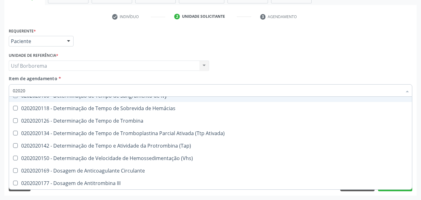
checkbox \(Cada\) "true"
checkbox Sulfo-Hemoglobina "true"
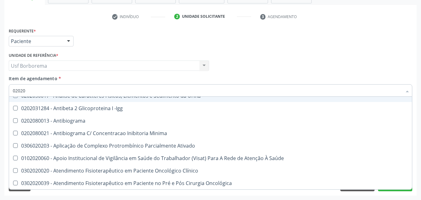
type input "020201"
checkbox Glicosilada "false"
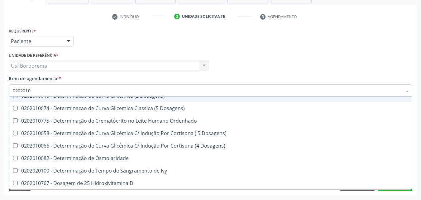
type input "02020108"
checkbox Glicose "false"
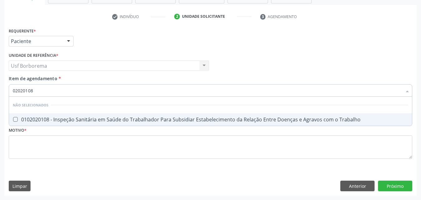
scroll to position [0, 0]
type input "0202010"
checkbox Trabalho "true"
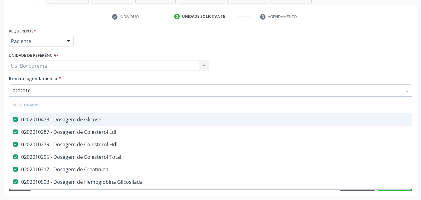
type input "02020102"
checkbox Creatinina "false"
checkbox Glicosilada "false"
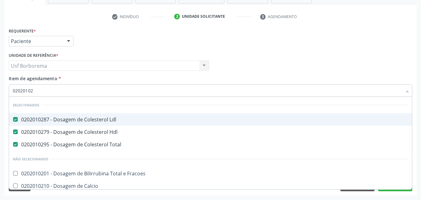
type input "0202010"
checkbox Fracoes "true"
checkbox Calcio "true"
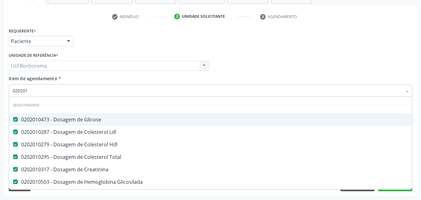
type input "02020"
checkbox \(Dornic\) "true"
type input "020203"
checkbox Total "false"
checkbox \(Psa\) "false"
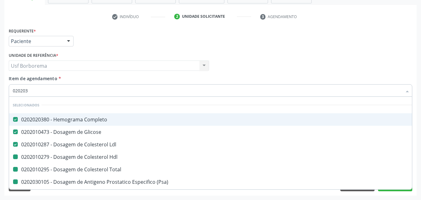
checkbox Glicosilada "false"
checkbox Hdl "false"
checkbox Creatinina "false"
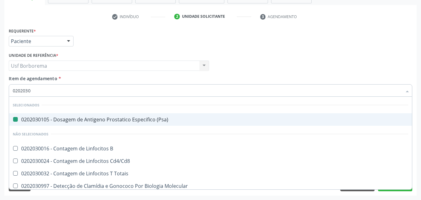
type input "02020308"
